Goal: Obtain resource: Download file/media

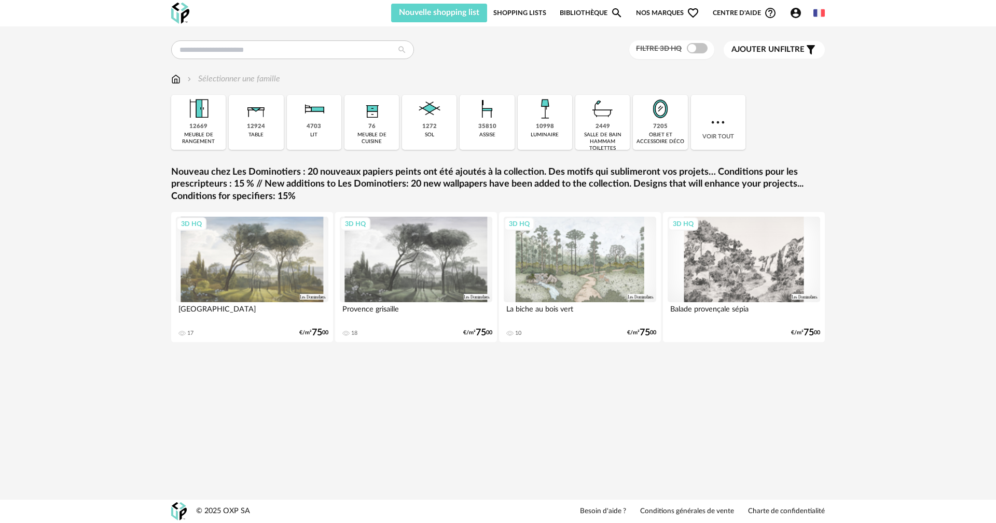
click at [799, 8] on icon "Account Circle icon" at bounding box center [795, 13] width 12 height 12
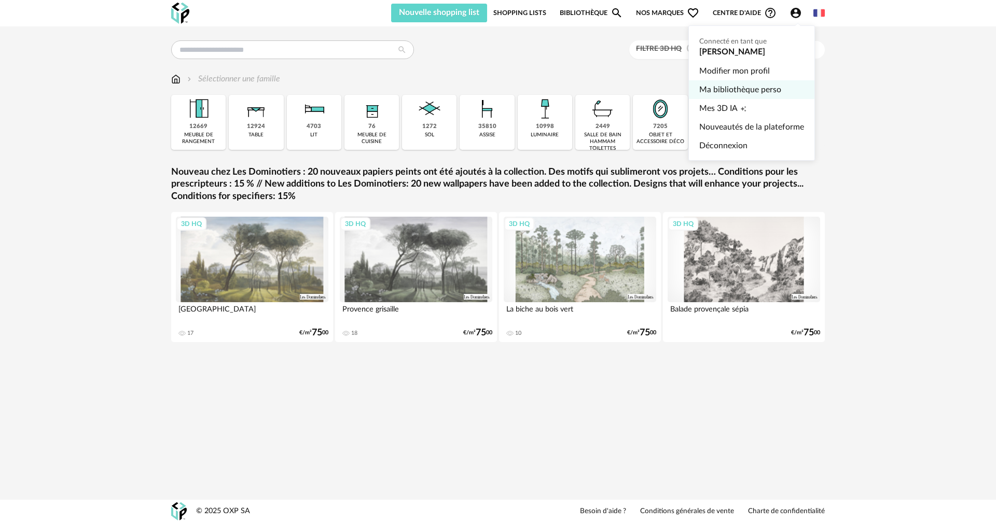
click at [761, 91] on link "Ma bibliothèque perso" at bounding box center [751, 89] width 105 height 19
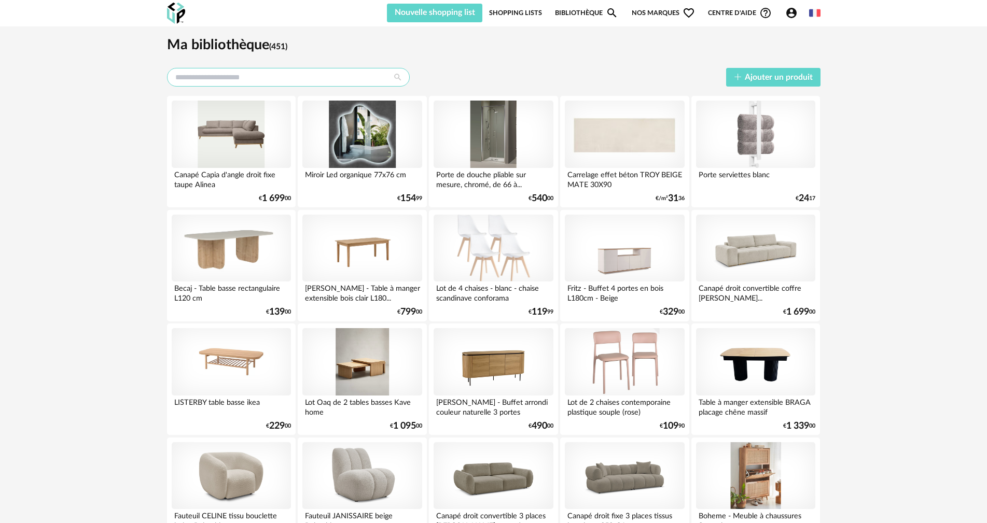
drag, startPoint x: 272, startPoint y: 76, endPoint x: 280, endPoint y: 74, distance: 8.1
click at [272, 77] on input "text" at bounding box center [288, 77] width 243 height 19
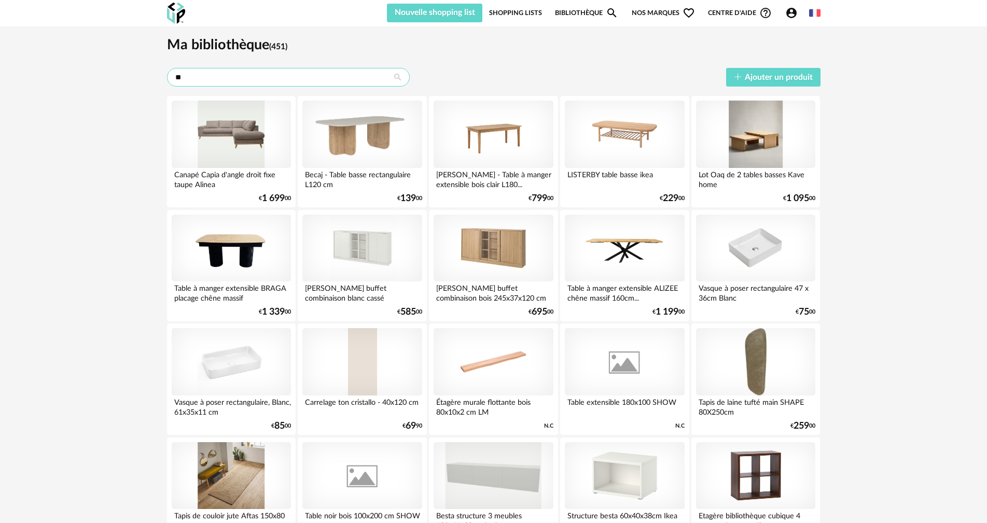
type input "*"
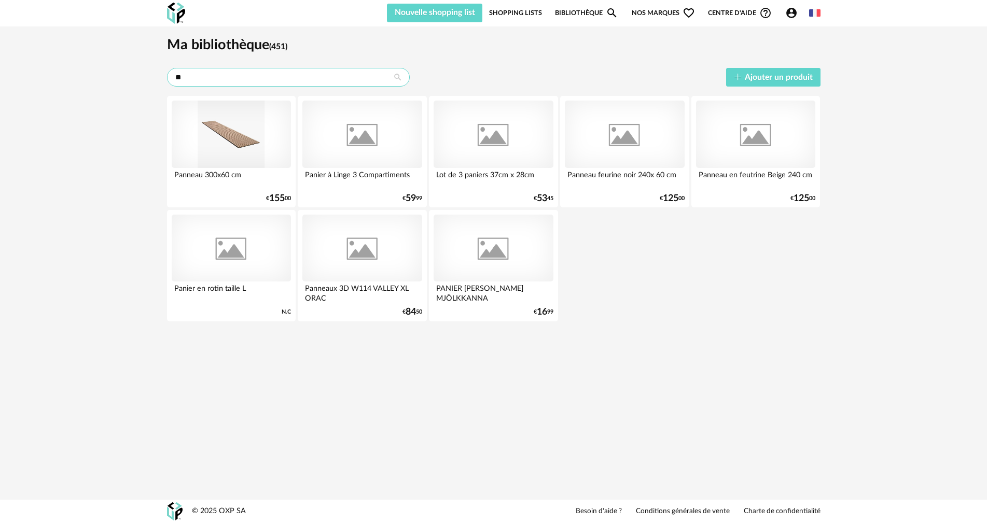
type input "*"
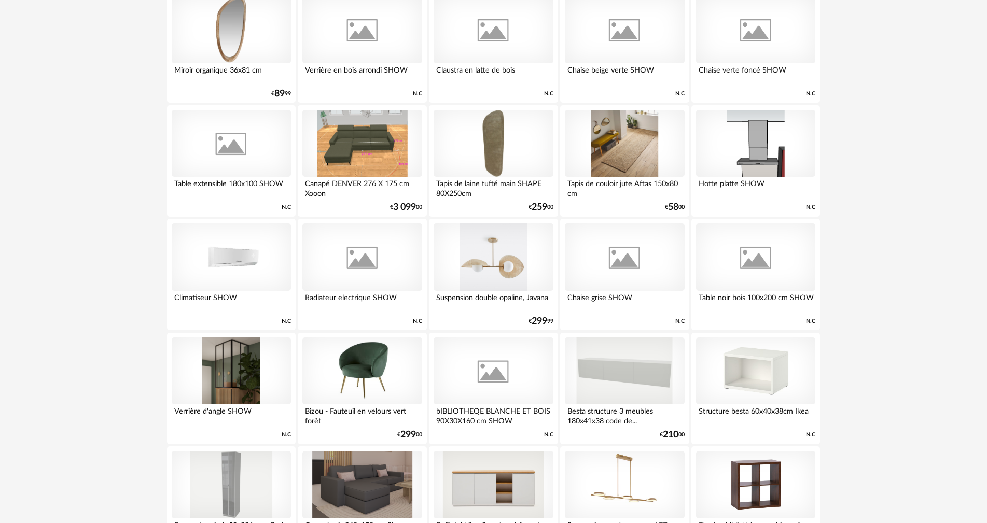
scroll to position [1089, 0]
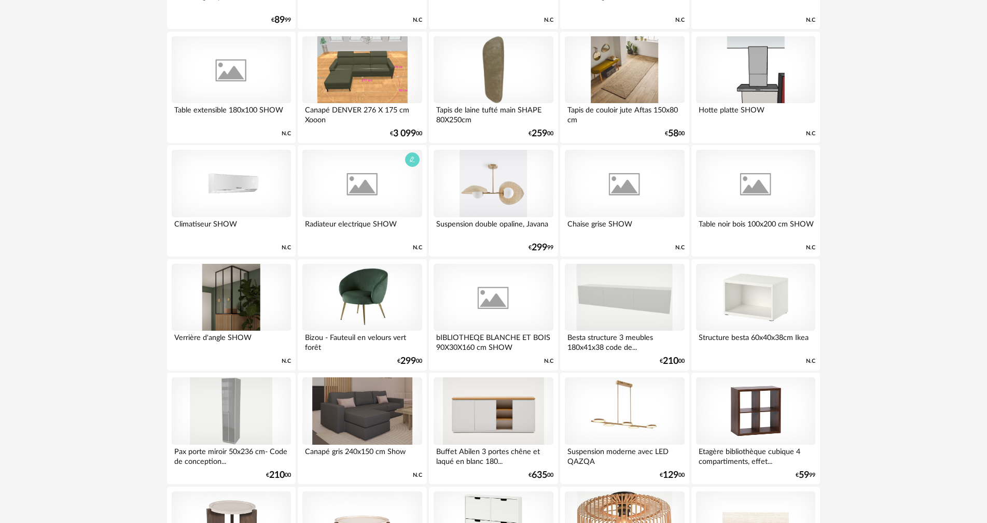
click at [365, 189] on div at bounding box center [361, 183] width 119 height 67
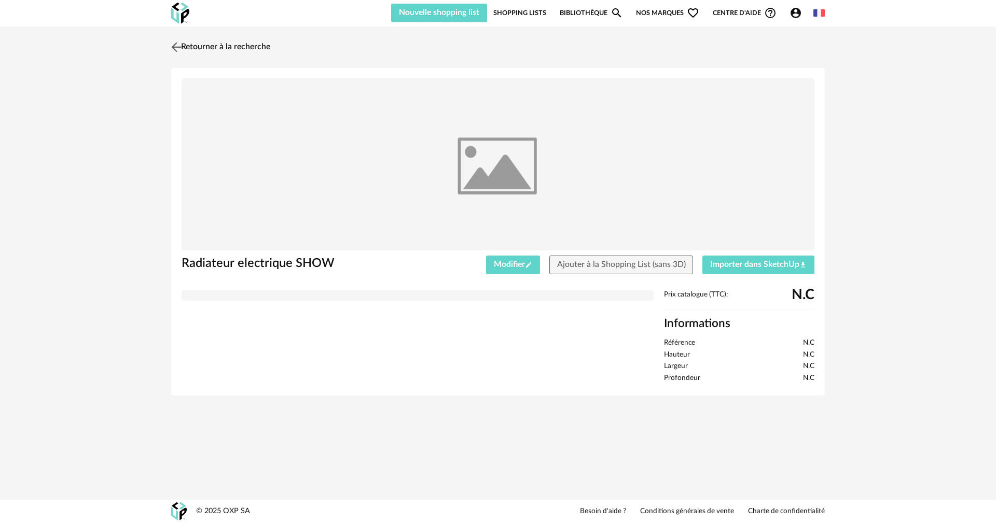
click at [180, 44] on img at bounding box center [176, 46] width 15 height 15
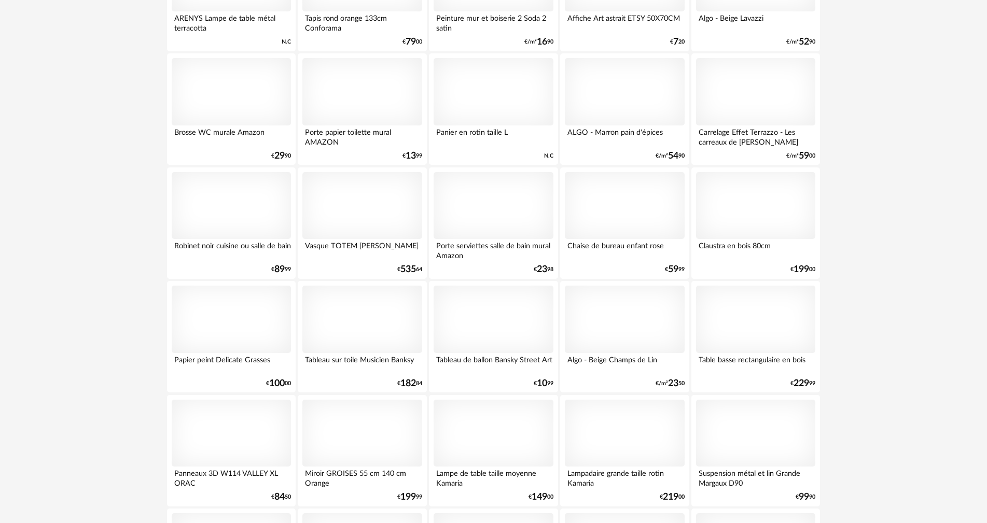
scroll to position [9180, 0]
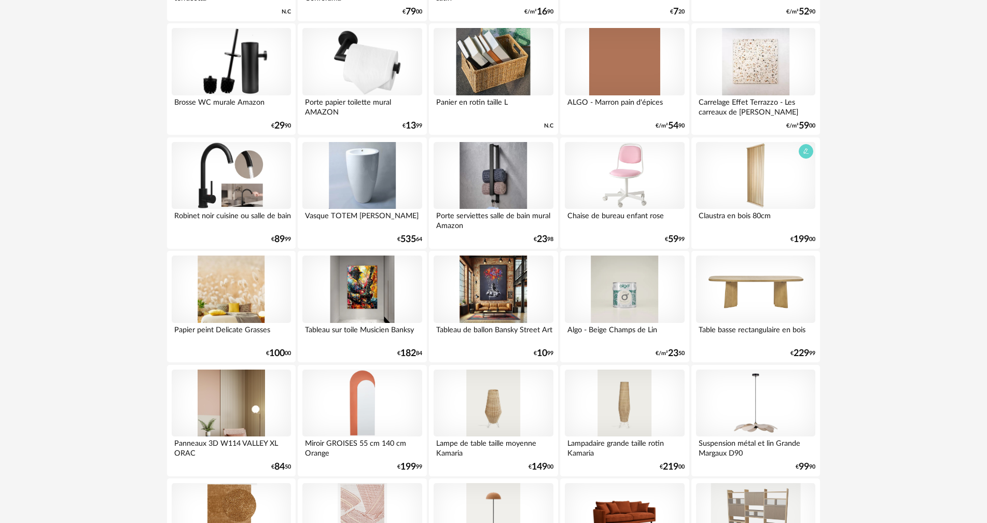
click at [749, 179] on div at bounding box center [755, 175] width 119 height 67
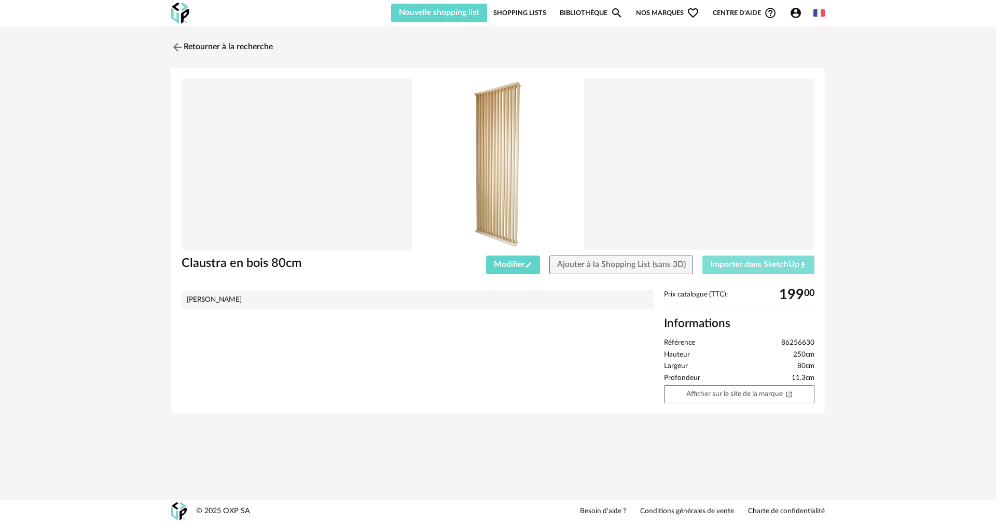
click at [733, 263] on span "Importer dans SketchUp Download icon" at bounding box center [758, 264] width 96 height 8
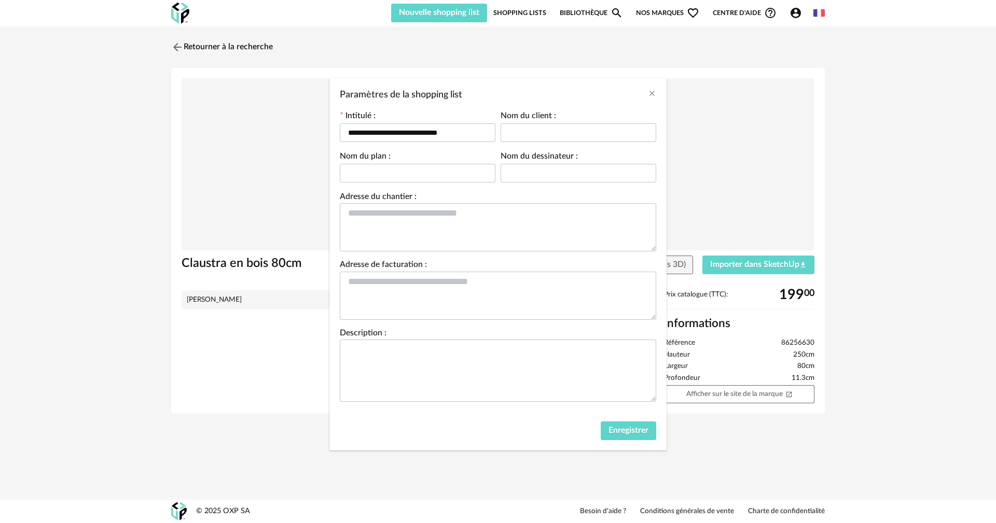
click at [620, 420] on div "Enregistrer" at bounding box center [497, 433] width 337 height 34
click at [626, 428] on span "Enregistrer" at bounding box center [628, 430] width 40 height 8
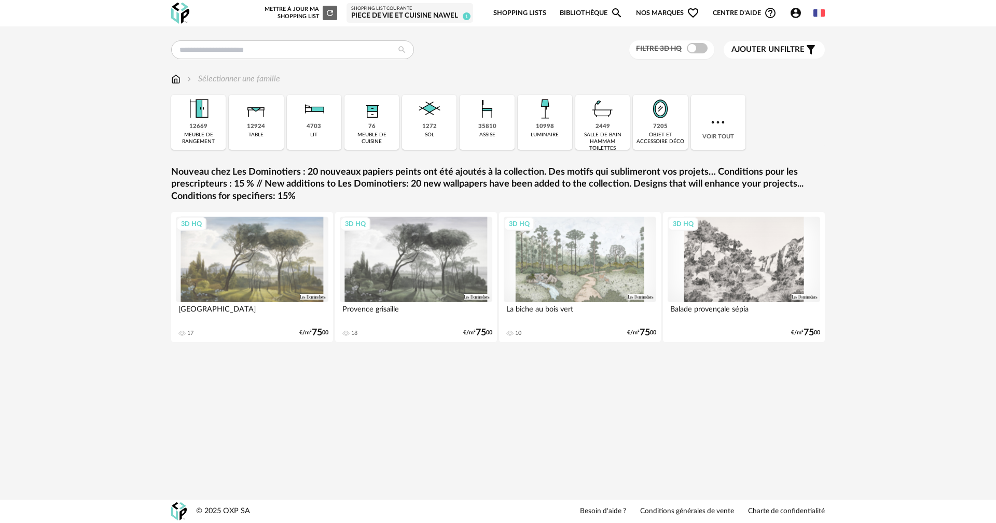
click at [586, 10] on link "Bibliothèque Magnify icon" at bounding box center [591, 13] width 63 height 24
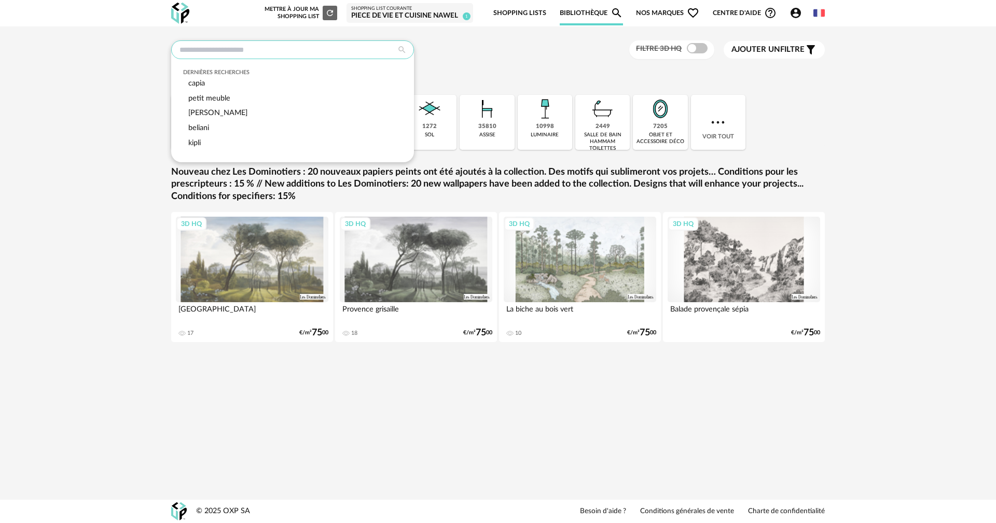
click at [256, 51] on input "text" at bounding box center [292, 49] width 243 height 19
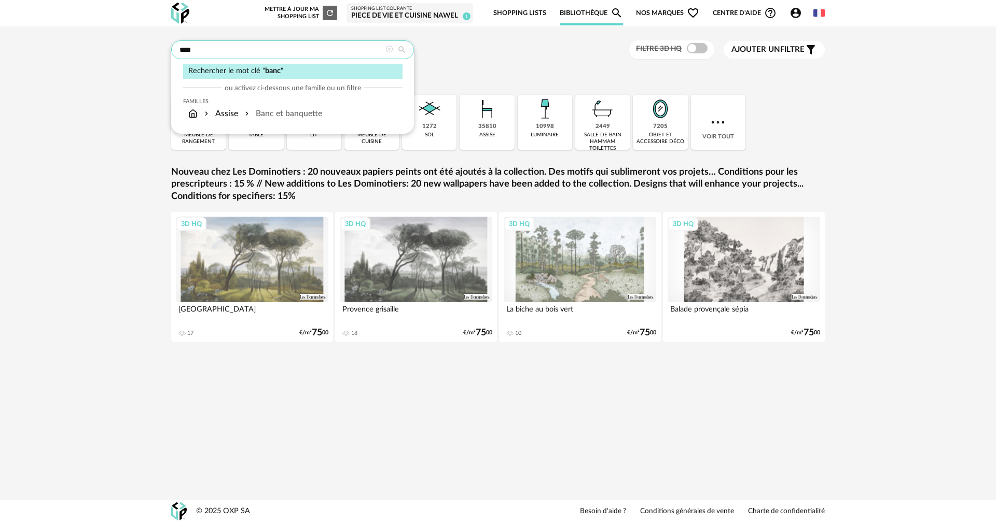
type input "****"
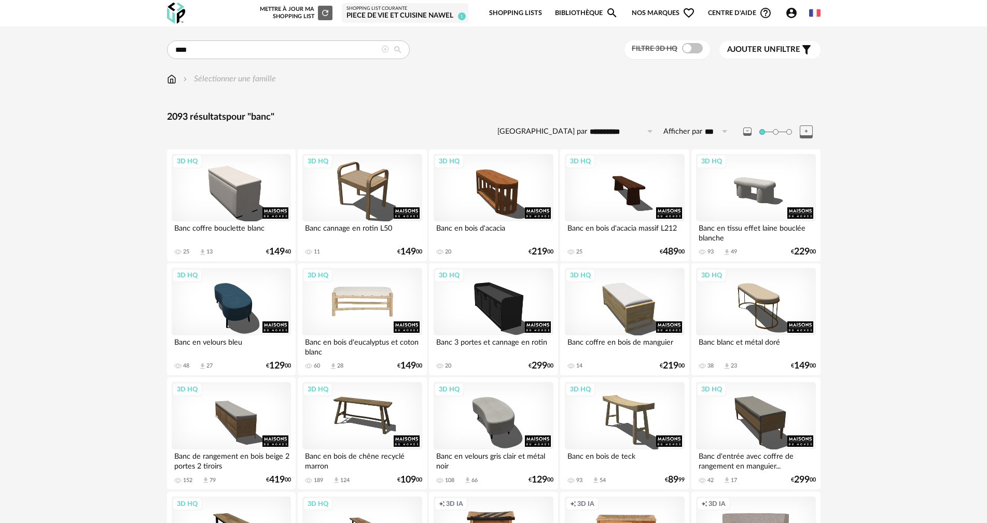
click at [359, 297] on div "3D HQ" at bounding box center [361, 301] width 119 height 67
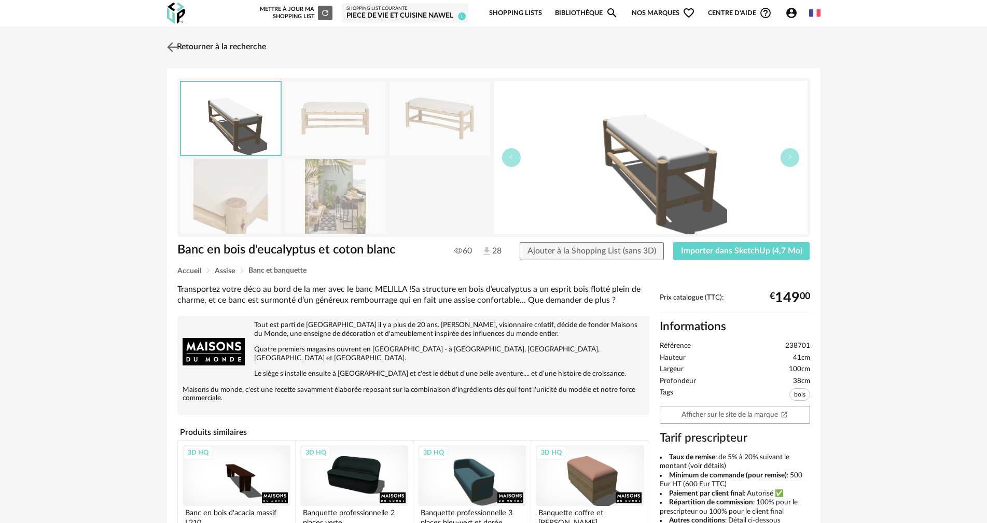
click at [173, 48] on img at bounding box center [171, 46] width 15 height 15
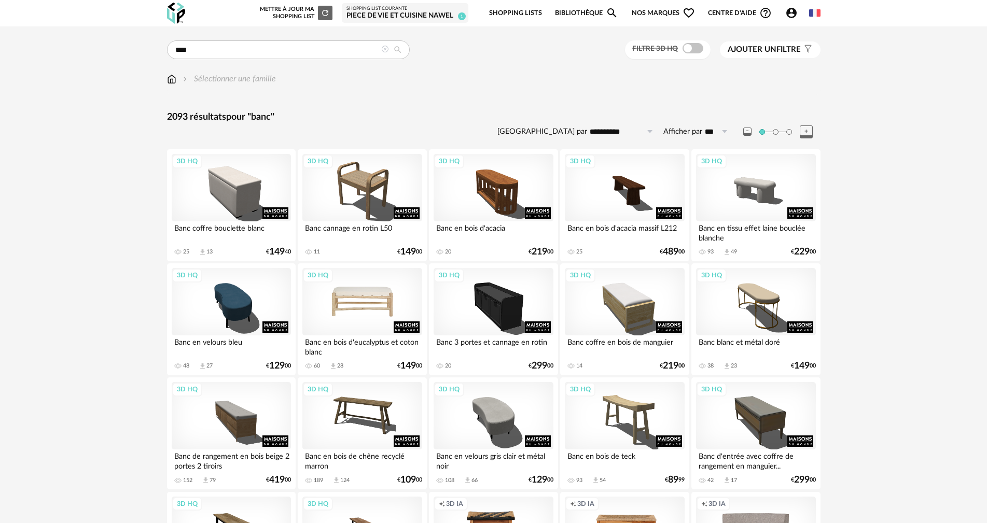
click at [399, 304] on div "3D HQ" at bounding box center [361, 301] width 119 height 67
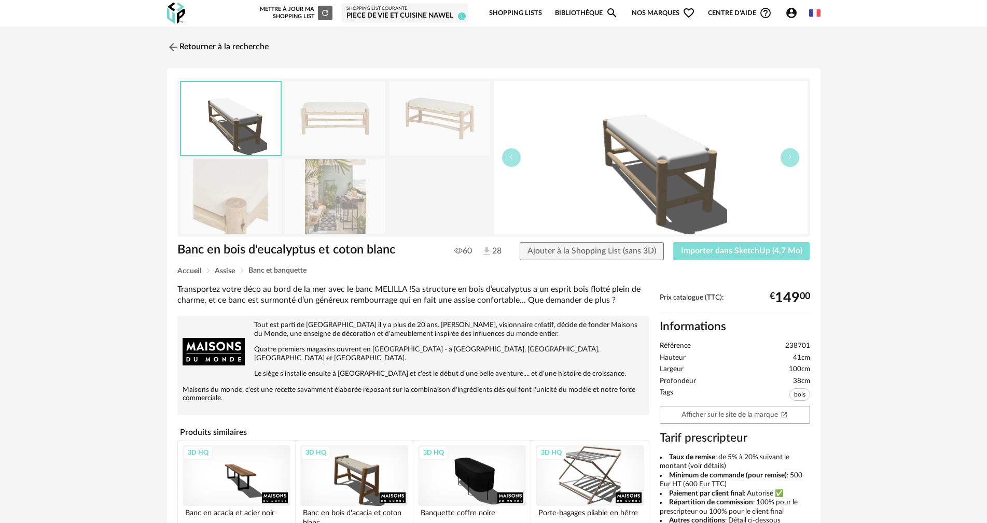
click at [739, 249] on span "Importer dans SketchUp (4,7 Mo)" at bounding box center [741, 251] width 121 height 8
click at [208, 53] on link "Retourner à la recherche" at bounding box center [215, 47] width 102 height 23
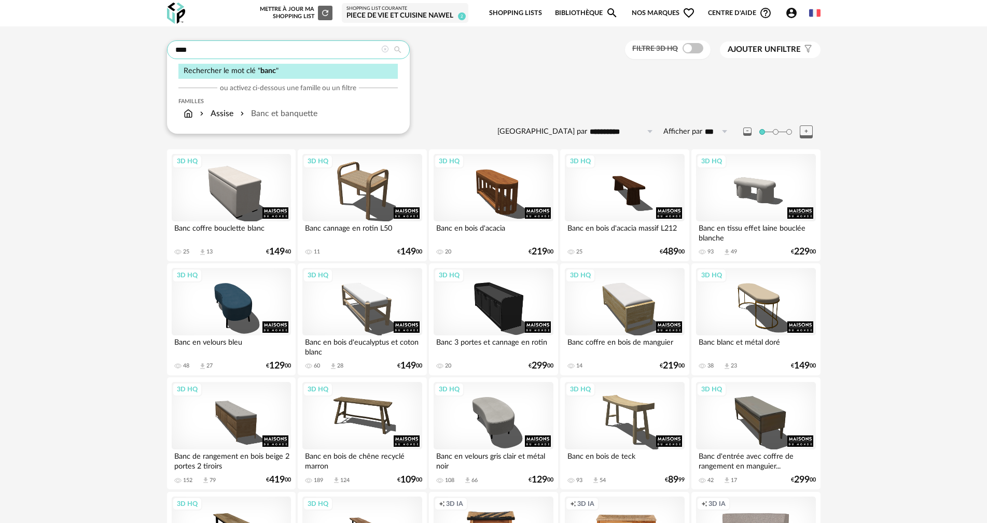
click at [272, 56] on input "****" at bounding box center [288, 49] width 243 height 19
click at [274, 52] on input "****" at bounding box center [288, 49] width 243 height 19
type input "**********"
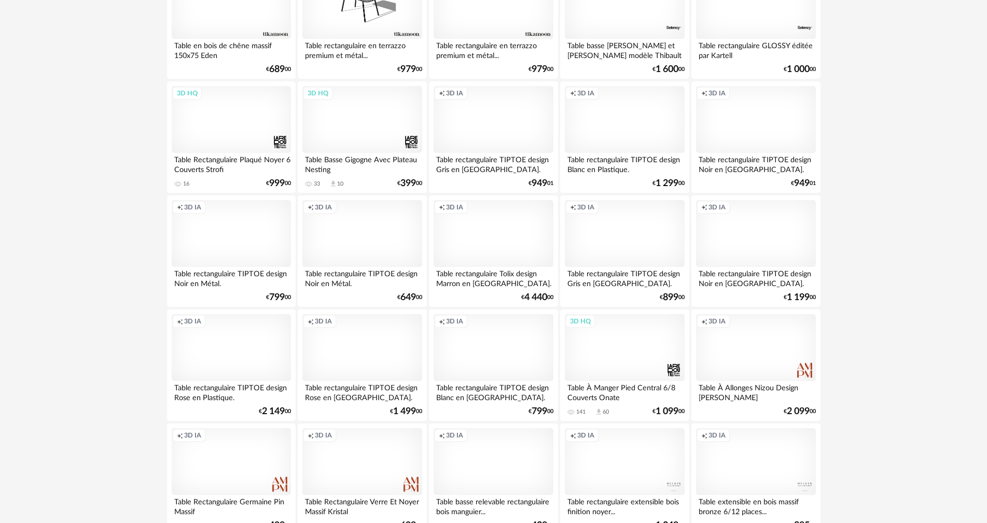
scroll to position [415, 0]
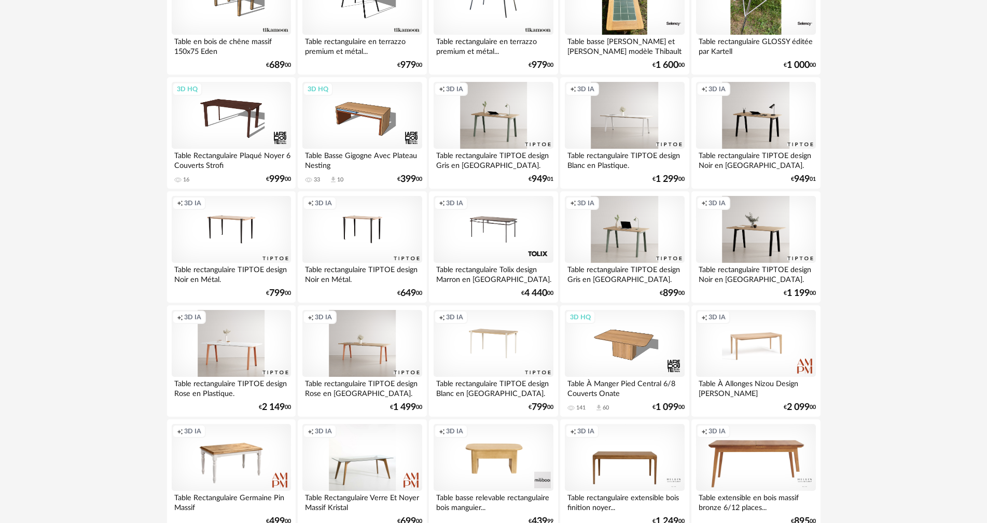
click at [513, 338] on div "Creation icon 3D IA" at bounding box center [493, 343] width 119 height 67
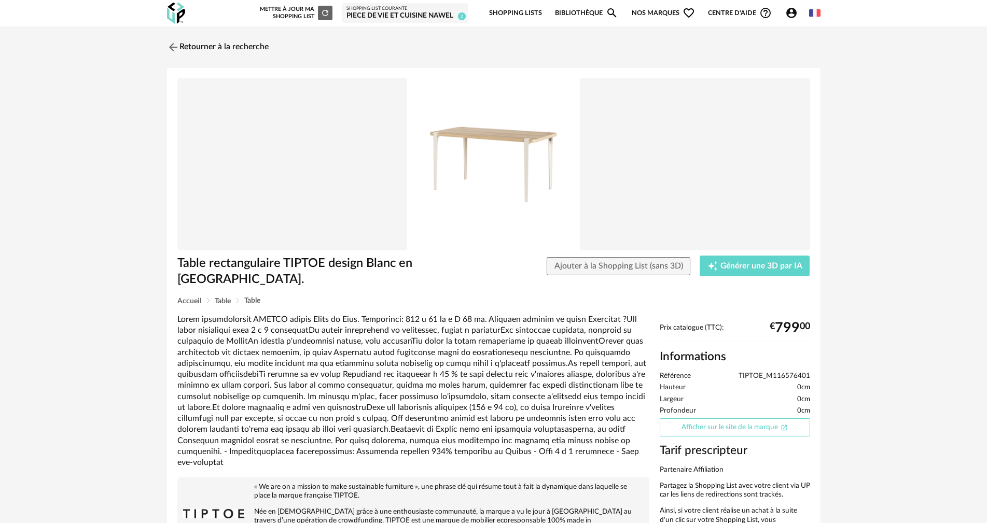
click at [735, 429] on link "Afficher sur le site de la marque Open In New icon" at bounding box center [735, 428] width 150 height 18
click at [711, 430] on link "Afficher sur le site de la marque Open In New icon" at bounding box center [735, 428] width 150 height 18
click at [189, 47] on link "Retourner à la recherche" at bounding box center [215, 47] width 102 height 23
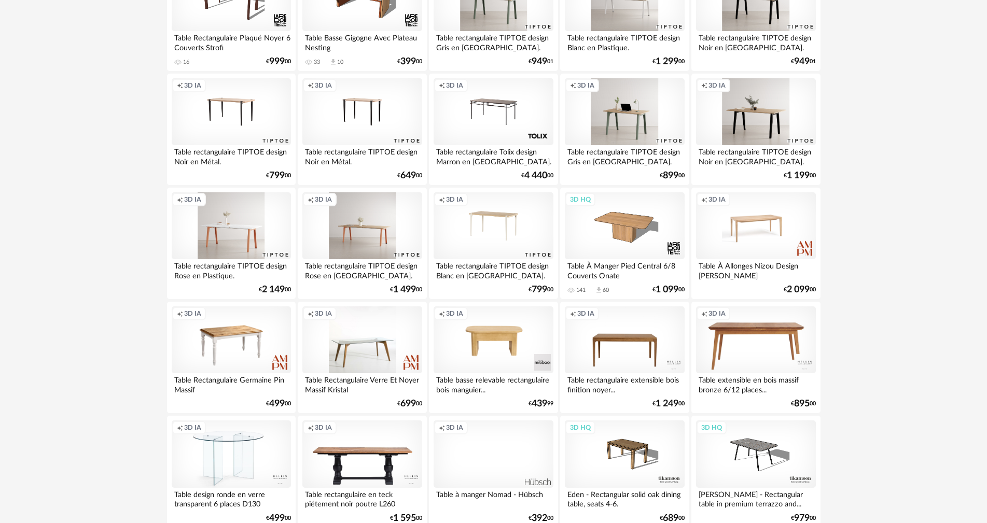
scroll to position [519, 0]
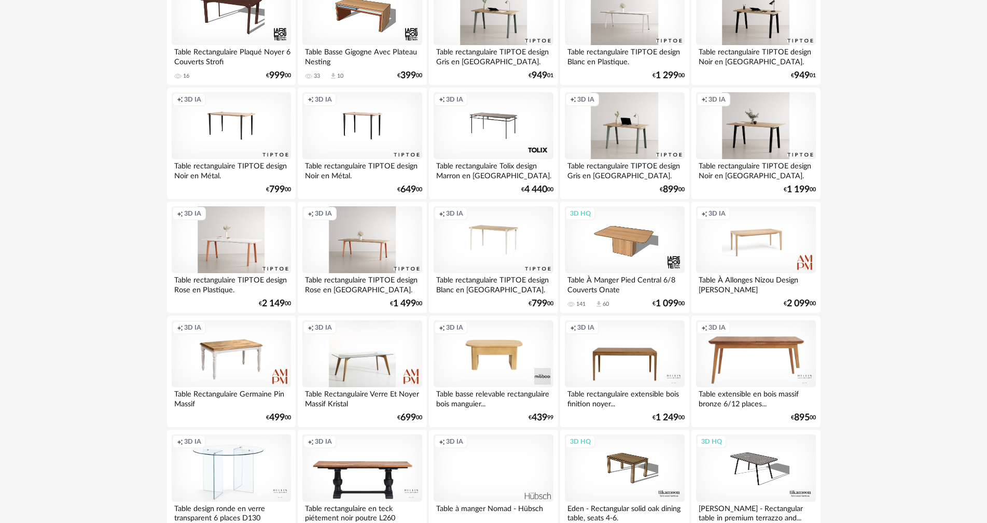
click at [227, 237] on div "Creation icon 3D IA" at bounding box center [231, 239] width 119 height 67
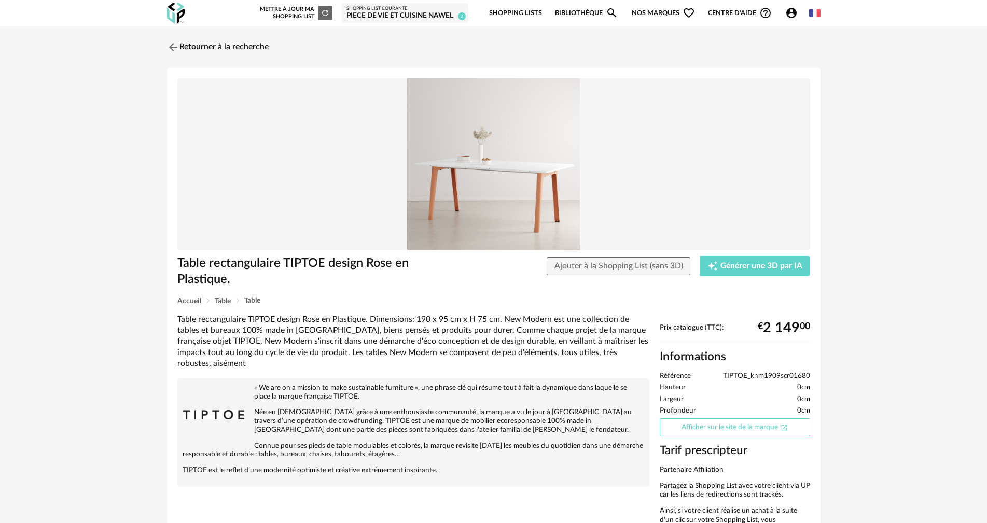
click at [724, 428] on link "Afficher sur le site de la marque Open In New icon" at bounding box center [735, 428] width 150 height 18
click at [187, 41] on link "Retourner à la recherche" at bounding box center [215, 47] width 102 height 23
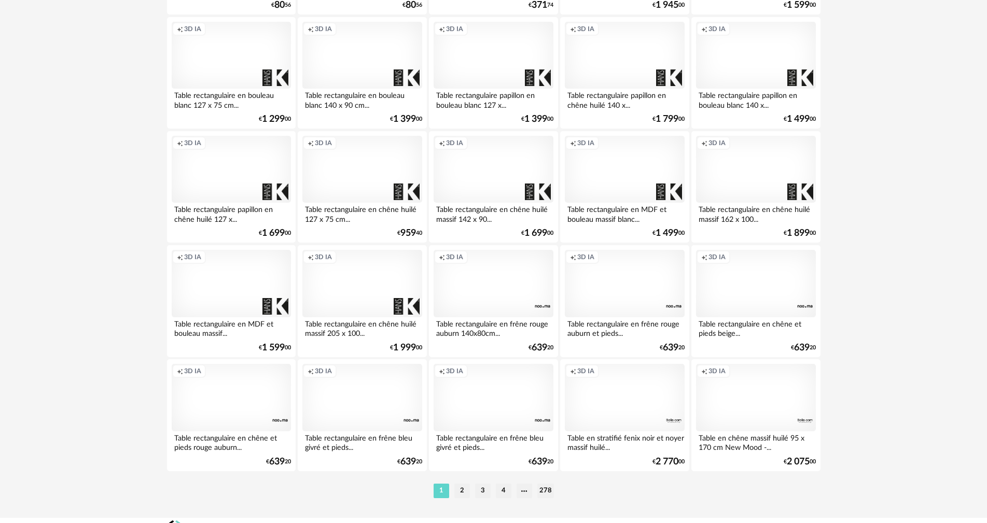
scroll to position [1971, 0]
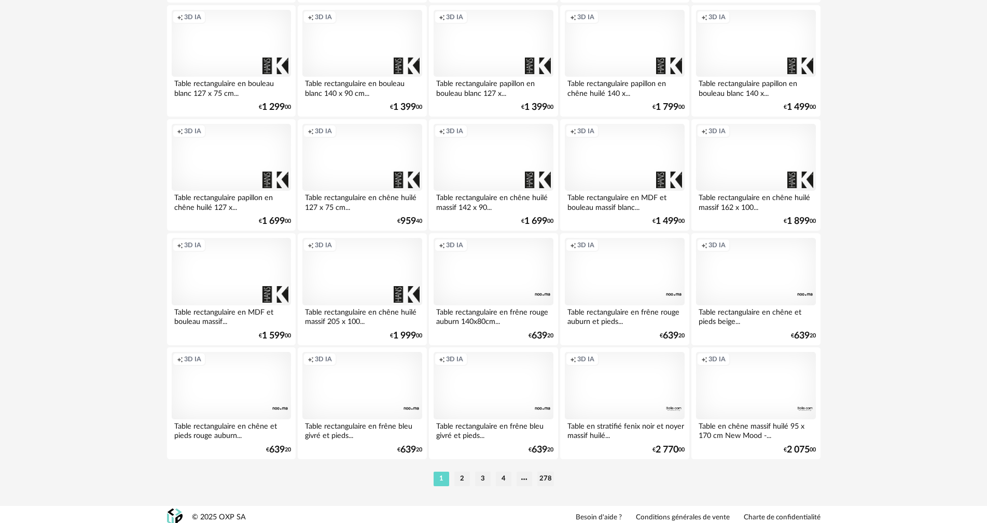
click at [744, 272] on div "Creation icon 3D IA" at bounding box center [755, 271] width 119 height 67
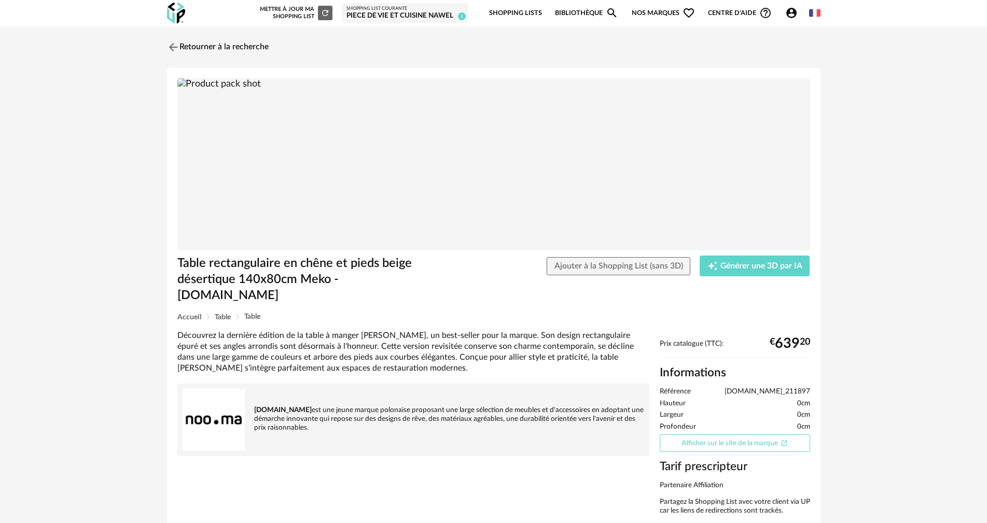
click at [725, 435] on link "Afficher sur le site de la marque Open In New icon" at bounding box center [735, 444] width 150 height 18
click at [790, 15] on icon "Account Circle icon" at bounding box center [791, 13] width 12 height 12
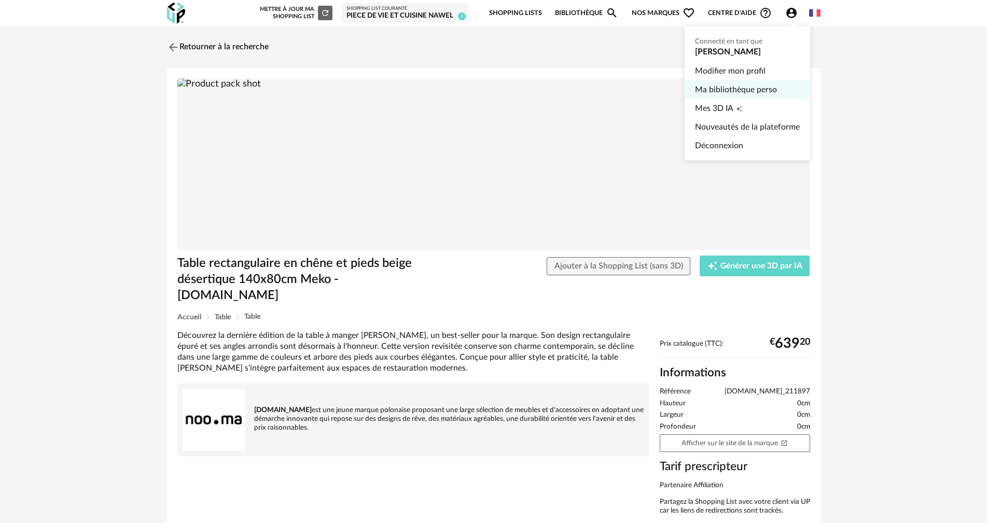
click at [763, 90] on link "Ma bibliothèque perso" at bounding box center [747, 89] width 105 height 19
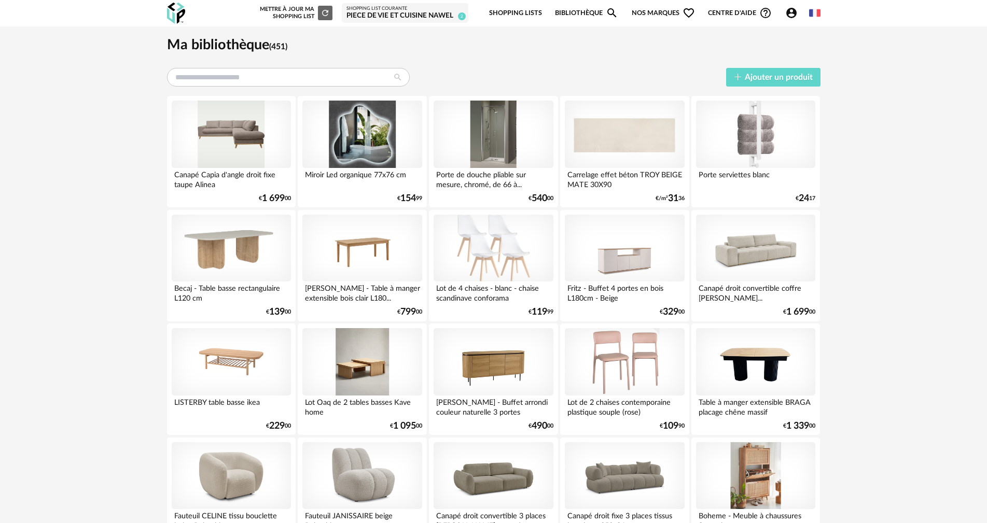
click at [585, 12] on link "Bibliothèque Magnify icon" at bounding box center [586, 13] width 63 height 24
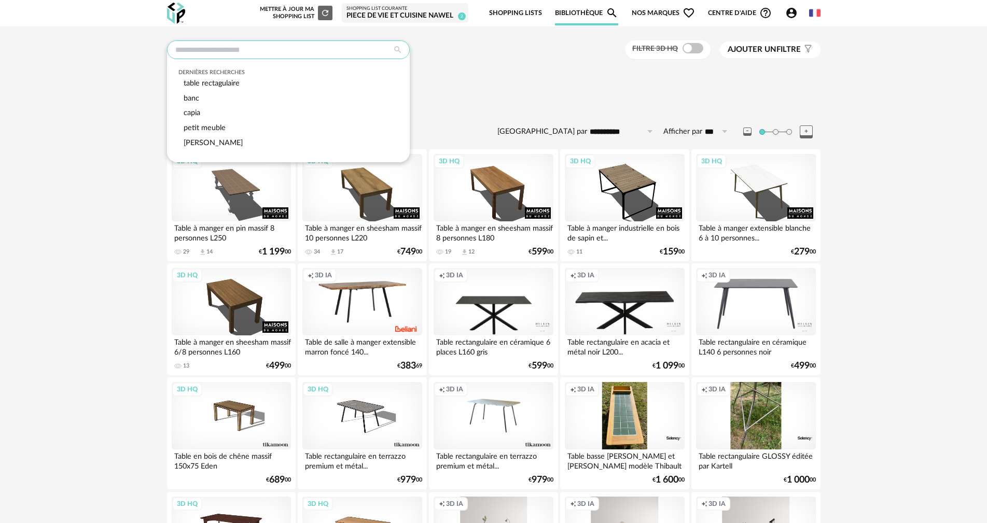
click at [303, 49] on input "text" at bounding box center [288, 49] width 243 height 19
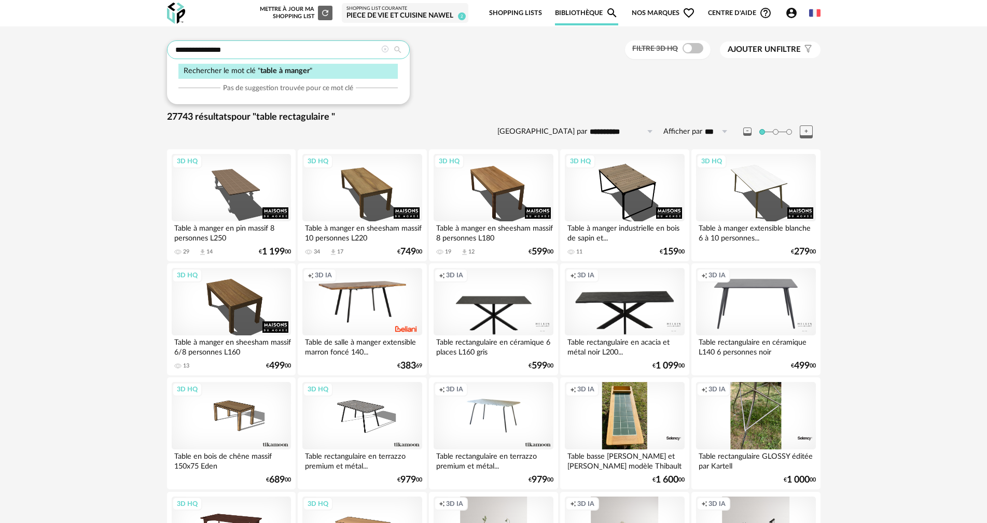
type input "**********"
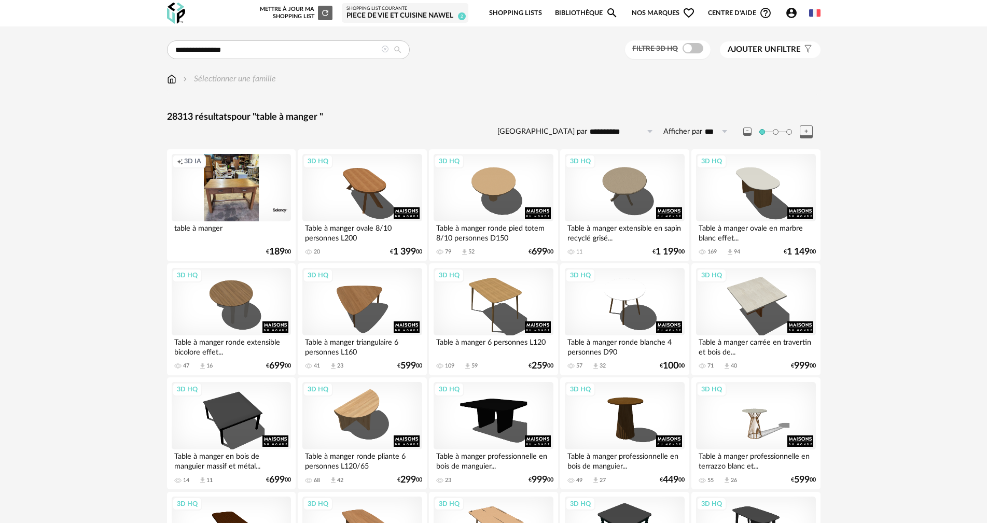
click at [765, 52] on span "Ajouter un" at bounding box center [752, 50] width 49 height 8
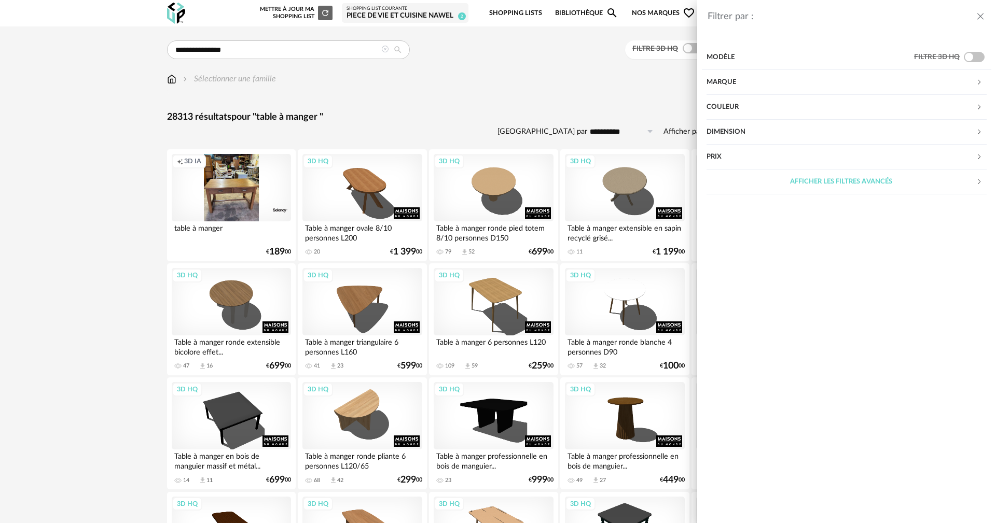
click at [739, 128] on div "Dimension" at bounding box center [840, 132] width 269 height 25
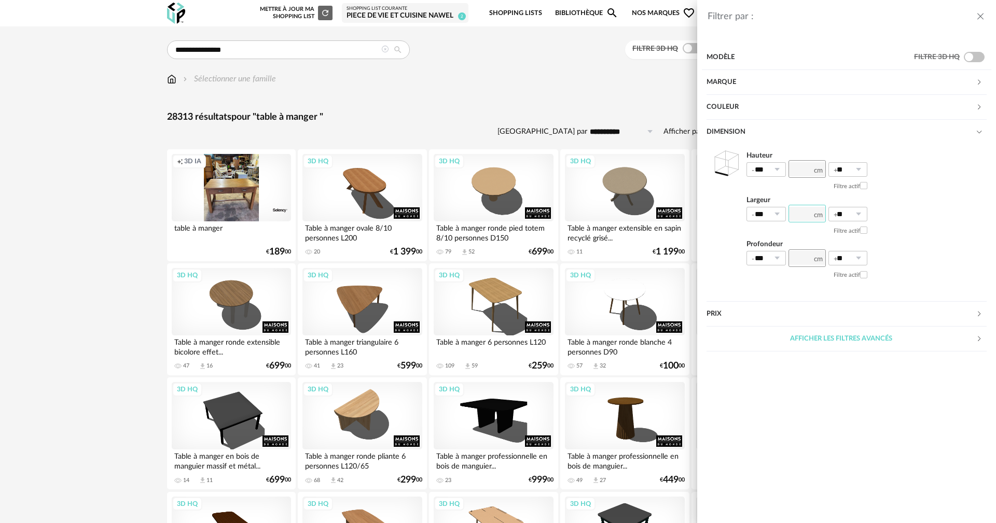
click at [800, 210] on input "number" at bounding box center [806, 214] width 37 height 18
type input "***"
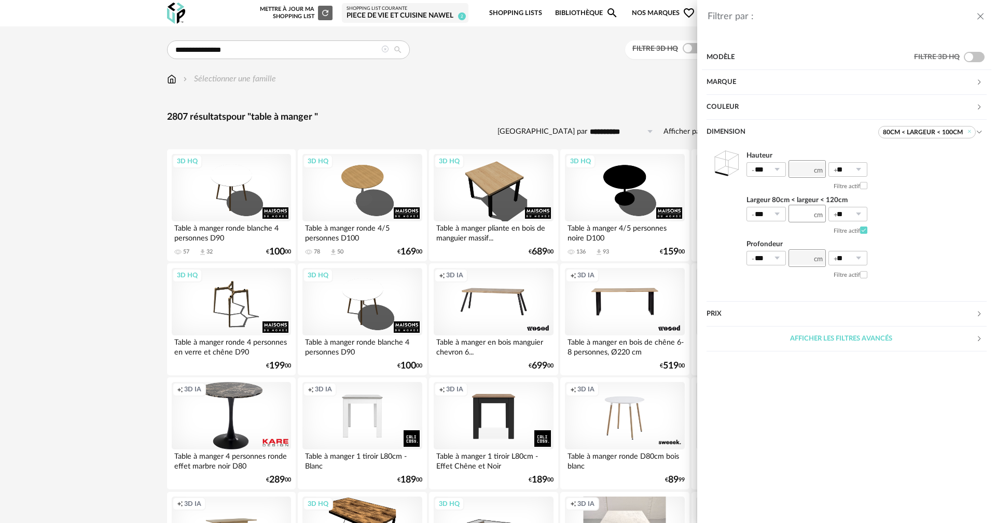
click at [522, 121] on div "Filtrer par : Modèle Filtre 3D HQ Marque &tradition 11 101 Copenhagen 0 366 Con…" at bounding box center [498, 261] width 996 height 523
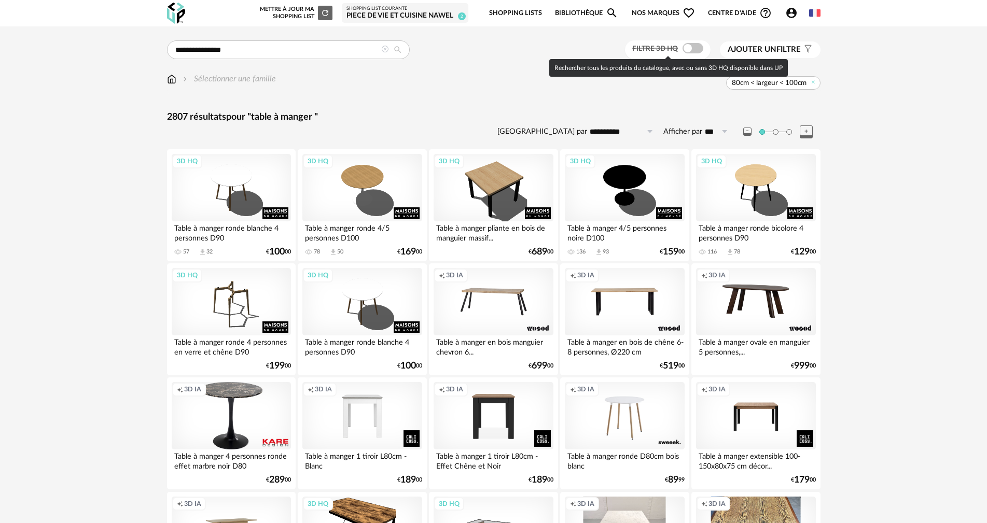
click at [685, 50] on span at bounding box center [693, 48] width 21 height 10
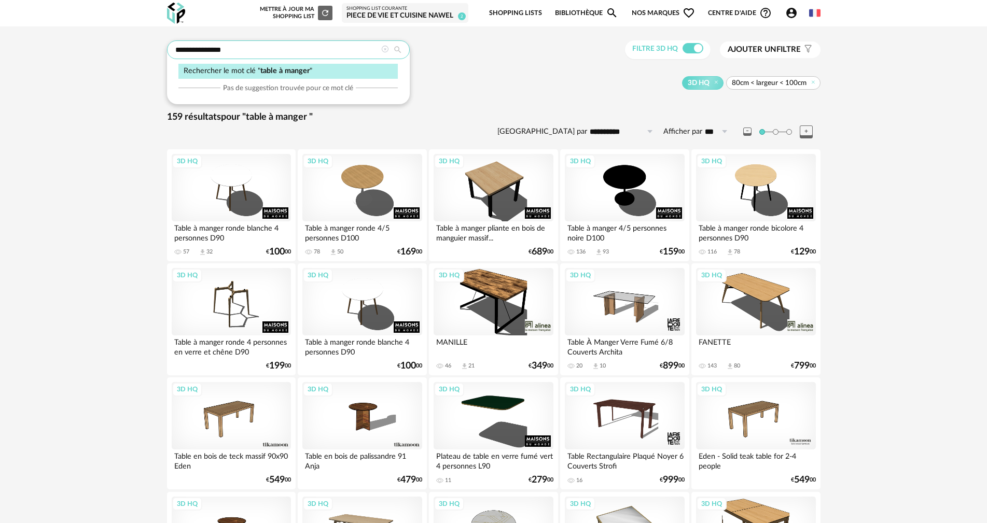
click at [254, 48] on input "**********" at bounding box center [288, 49] width 243 height 19
click at [812, 82] on icon at bounding box center [813, 82] width 7 height 7
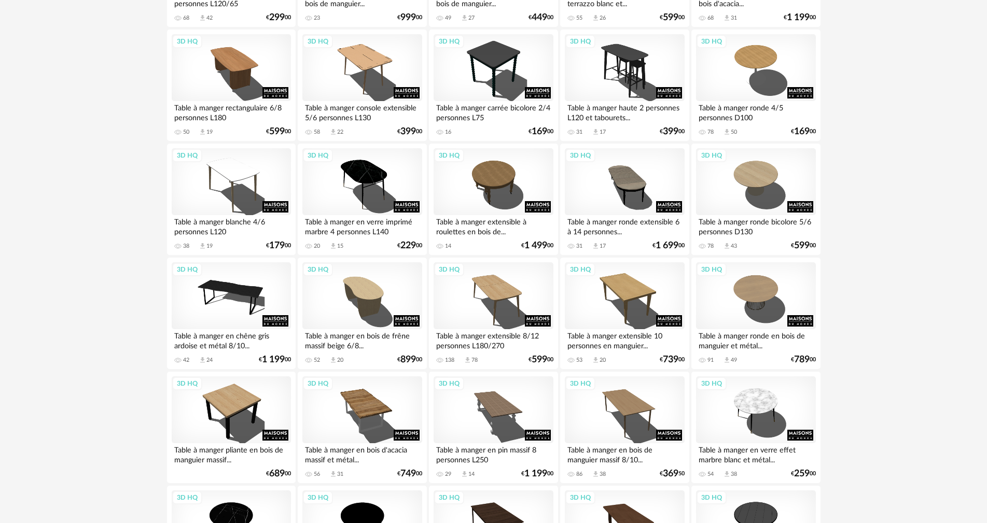
scroll to position [467, 0]
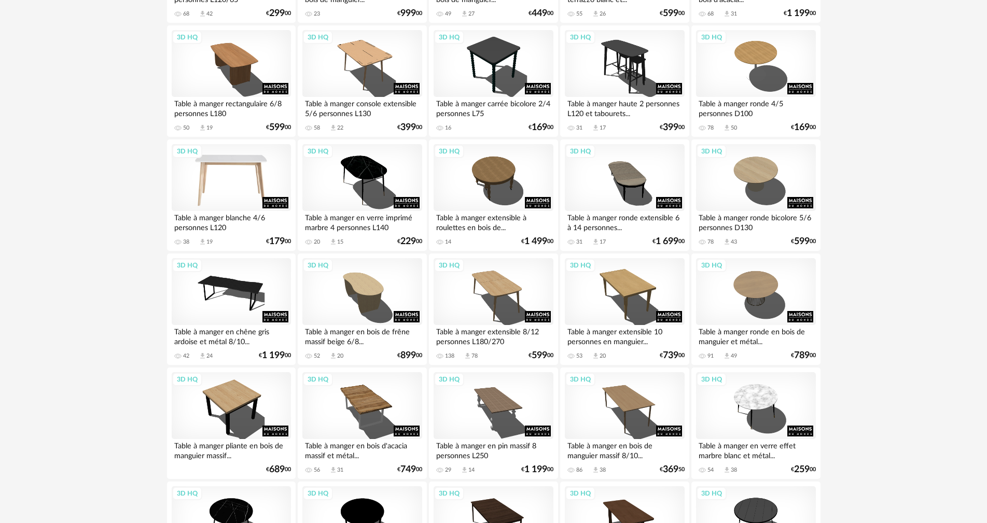
click at [241, 174] on div "3D HQ" at bounding box center [231, 177] width 119 height 67
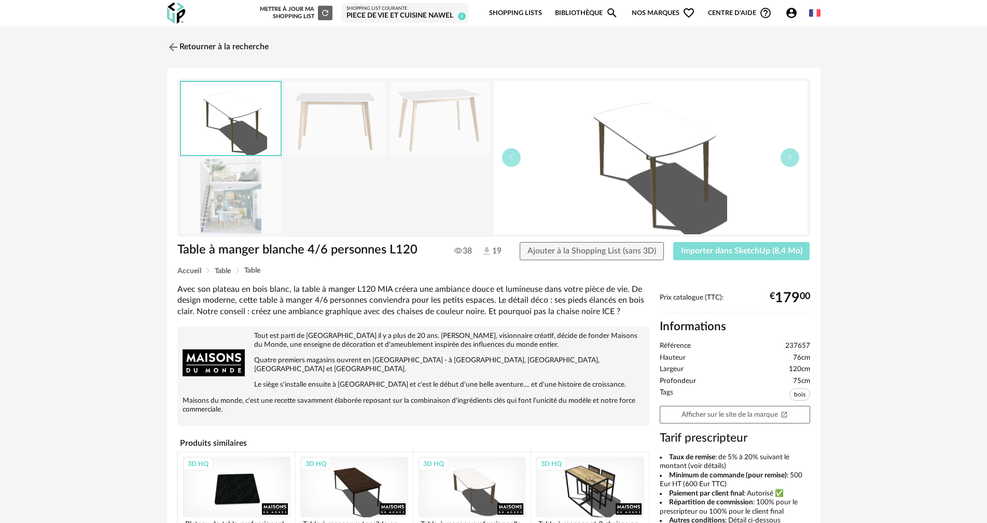
drag, startPoint x: 731, startPoint y: 246, endPoint x: 751, endPoint y: 227, distance: 28.2
click at [731, 247] on span "Importer dans SketchUp (8,4 Mo)" at bounding box center [741, 251] width 121 height 8
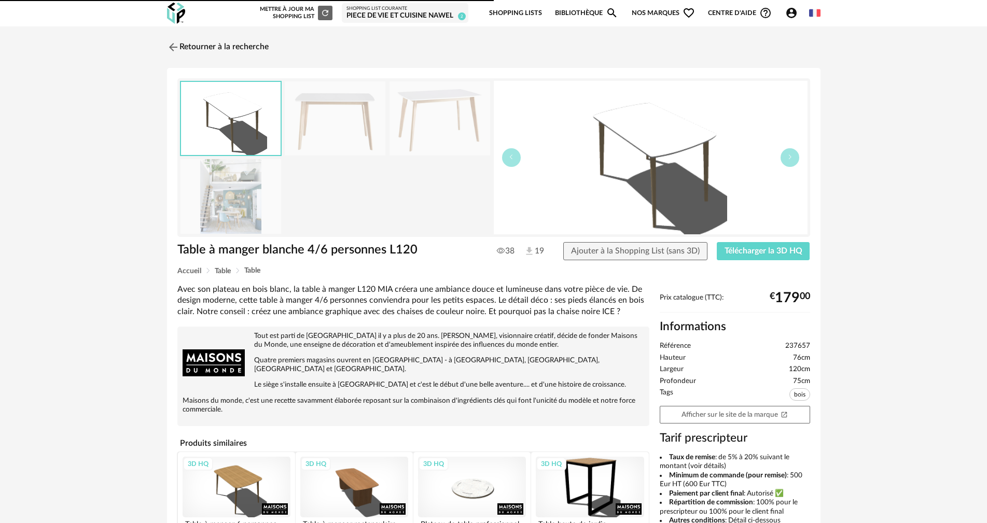
click at [788, 12] on icon "Account Circle icon" at bounding box center [791, 13] width 10 height 10
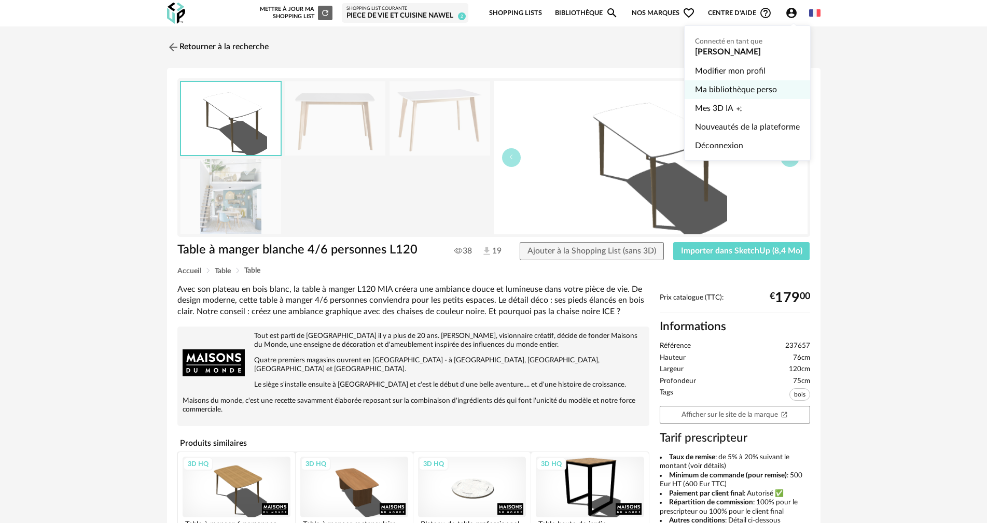
click at [723, 90] on link "Ma bibliothèque perso" at bounding box center [747, 89] width 105 height 19
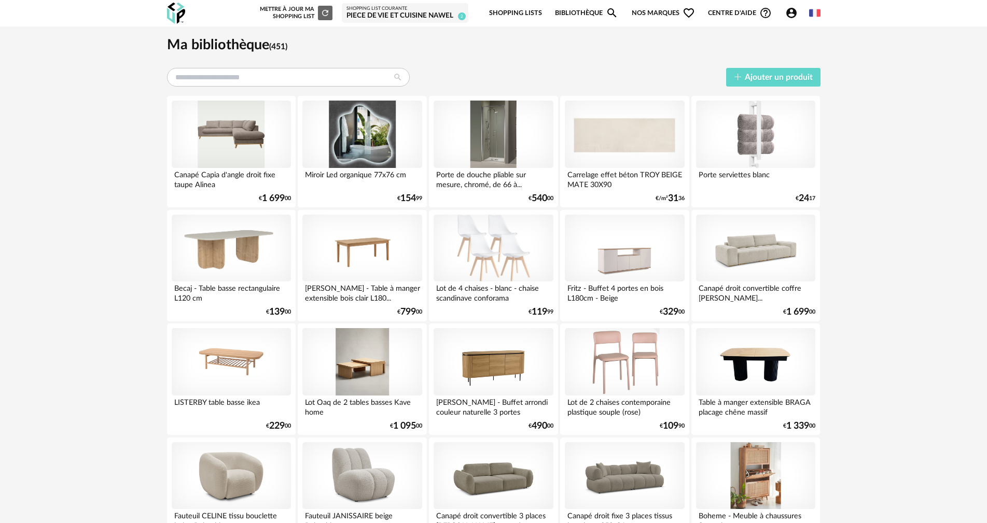
click at [215, 78] on input "text" at bounding box center [288, 77] width 243 height 19
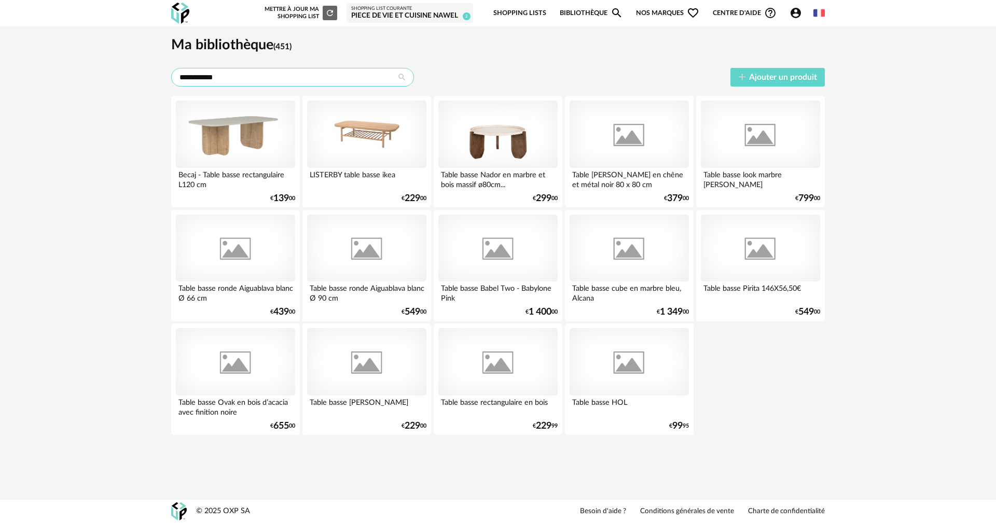
type input "**********"
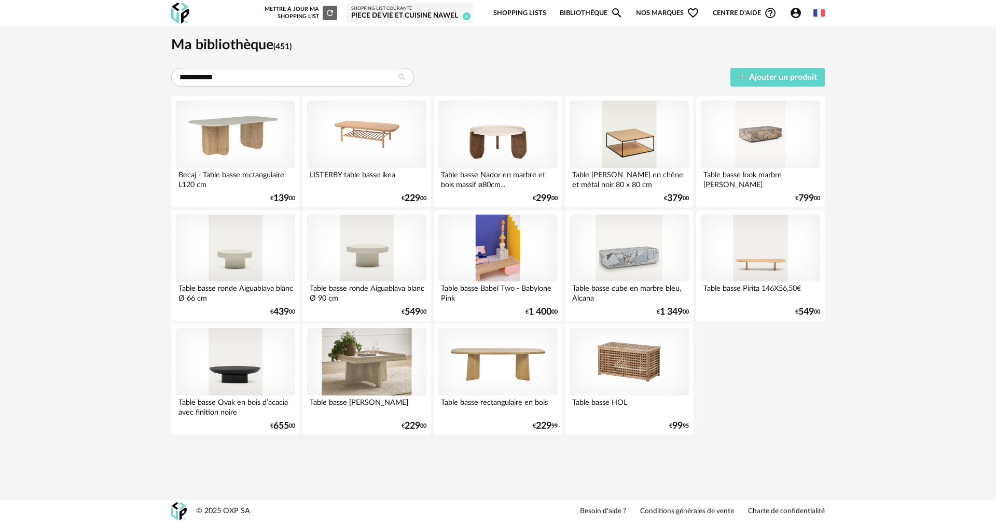
click at [566, 17] on link "Bibliothèque Magnify icon" at bounding box center [591, 13] width 63 height 24
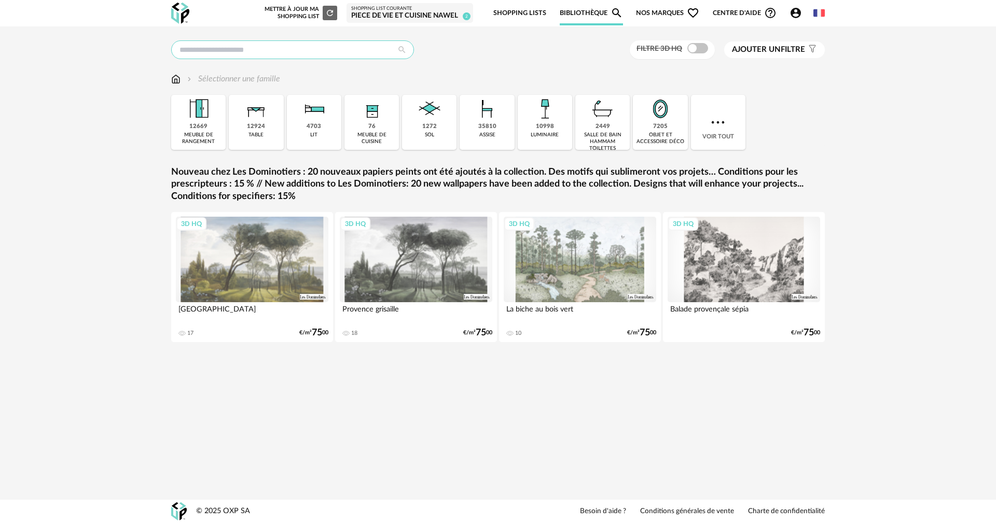
click at [257, 51] on input "text" at bounding box center [292, 49] width 243 height 19
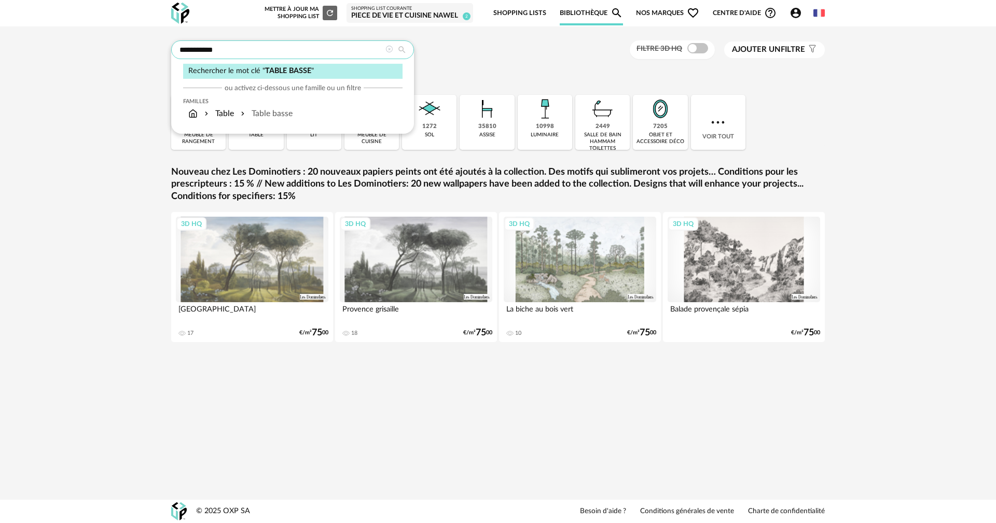
type input "**********"
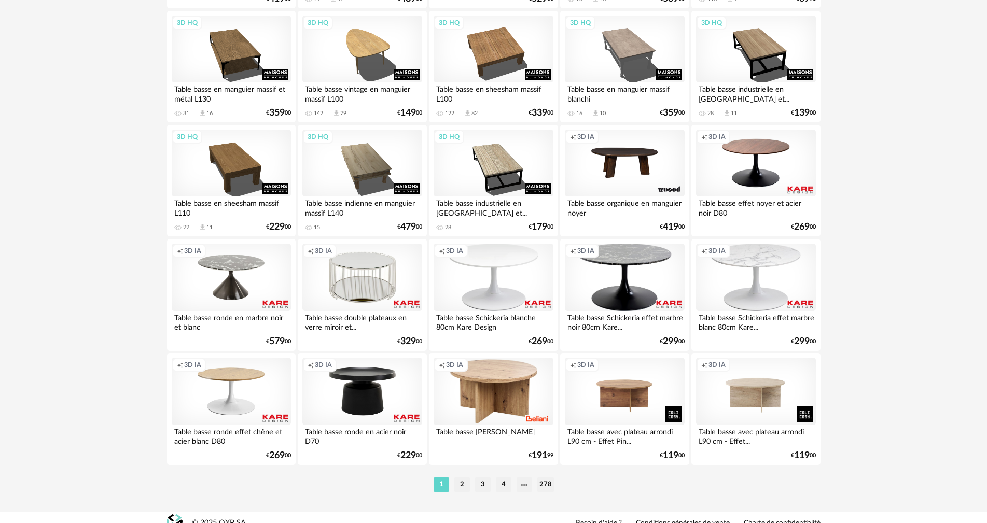
scroll to position [1977, 0]
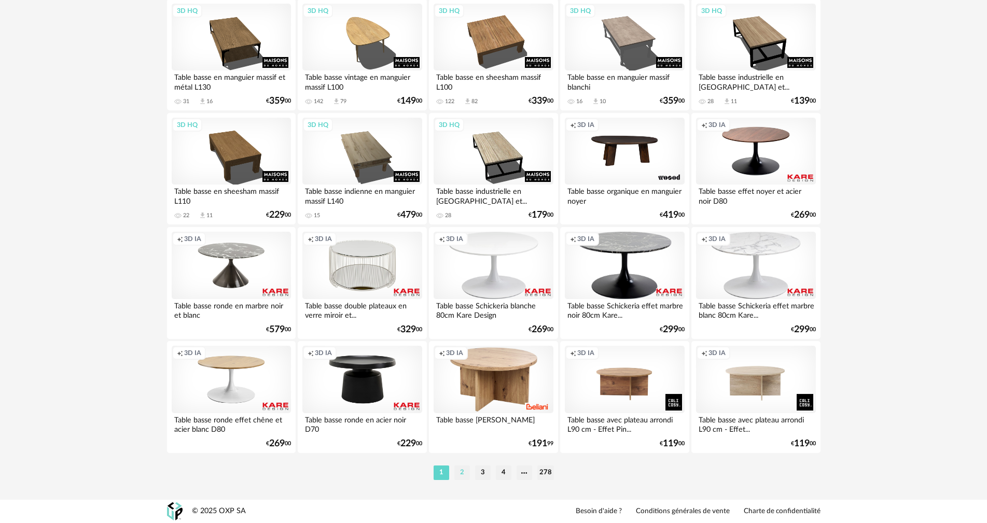
click at [458, 475] on li "2" at bounding box center [462, 473] width 16 height 15
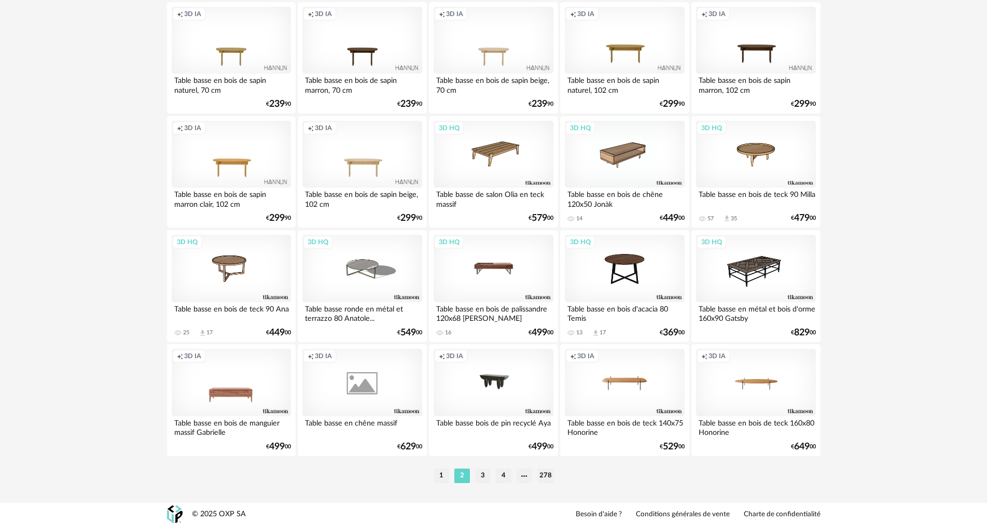
scroll to position [1977, 0]
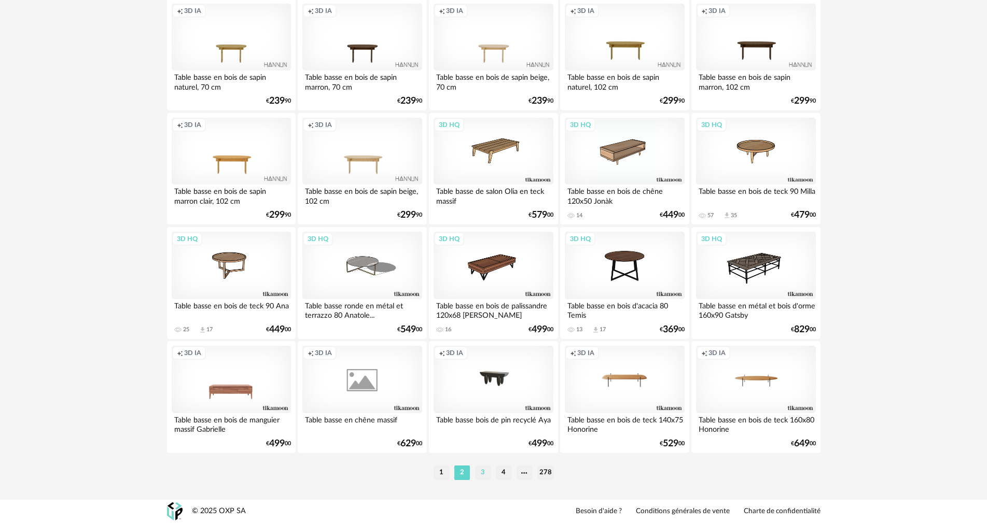
click at [481, 473] on li "3" at bounding box center [483, 473] width 16 height 15
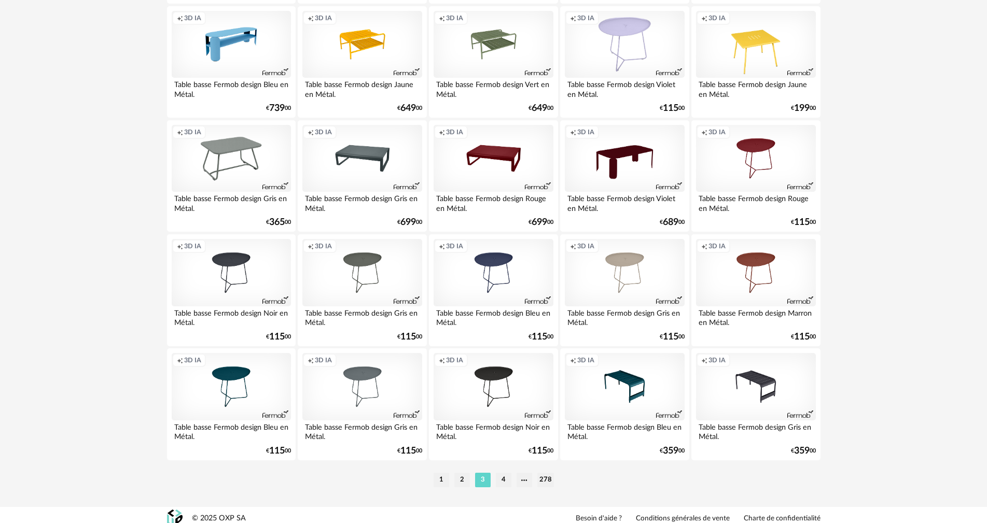
scroll to position [1977, 0]
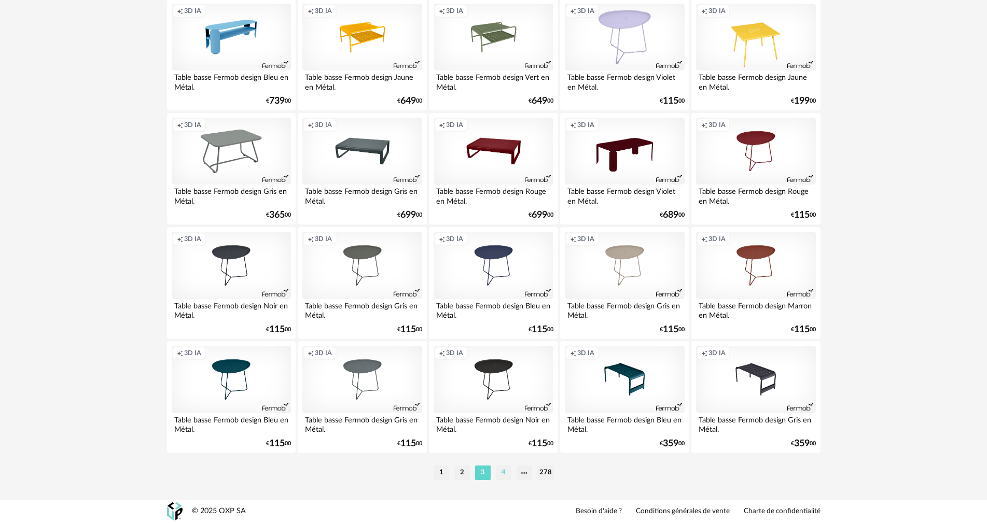
click at [502, 473] on li "4" at bounding box center [504, 473] width 16 height 15
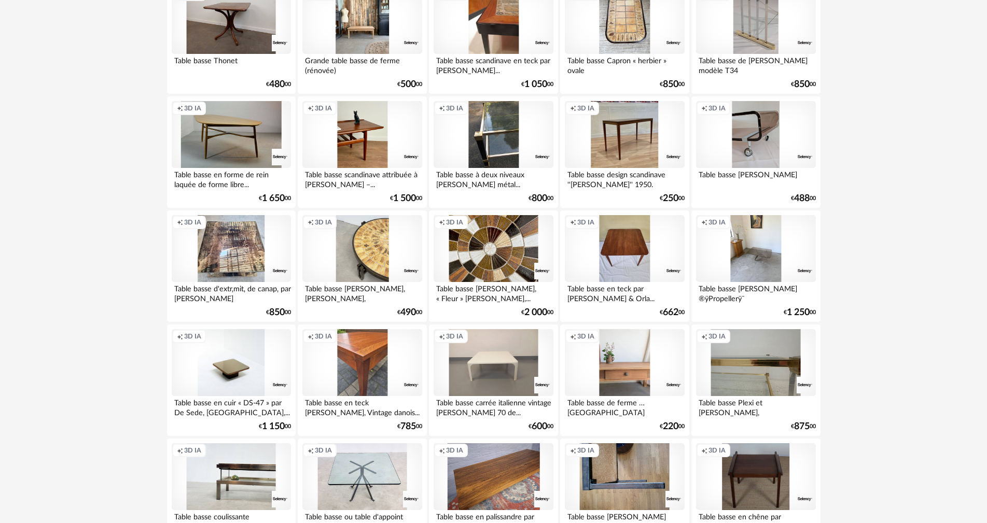
scroll to position [1867, 0]
